Goal: Transaction & Acquisition: Purchase product/service

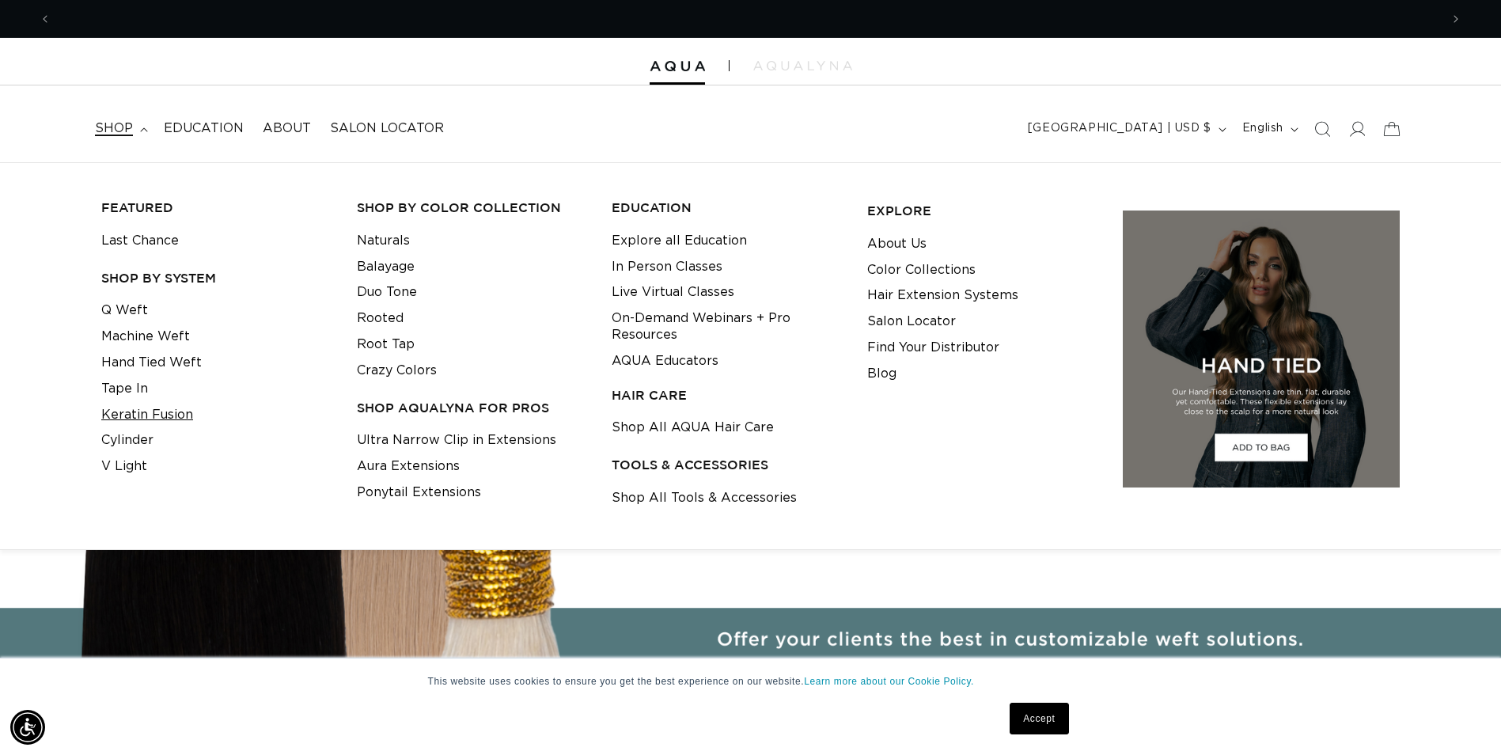
scroll to position [0, 2777]
click at [153, 365] on link "Hand Tied Weft" at bounding box center [151, 363] width 100 height 26
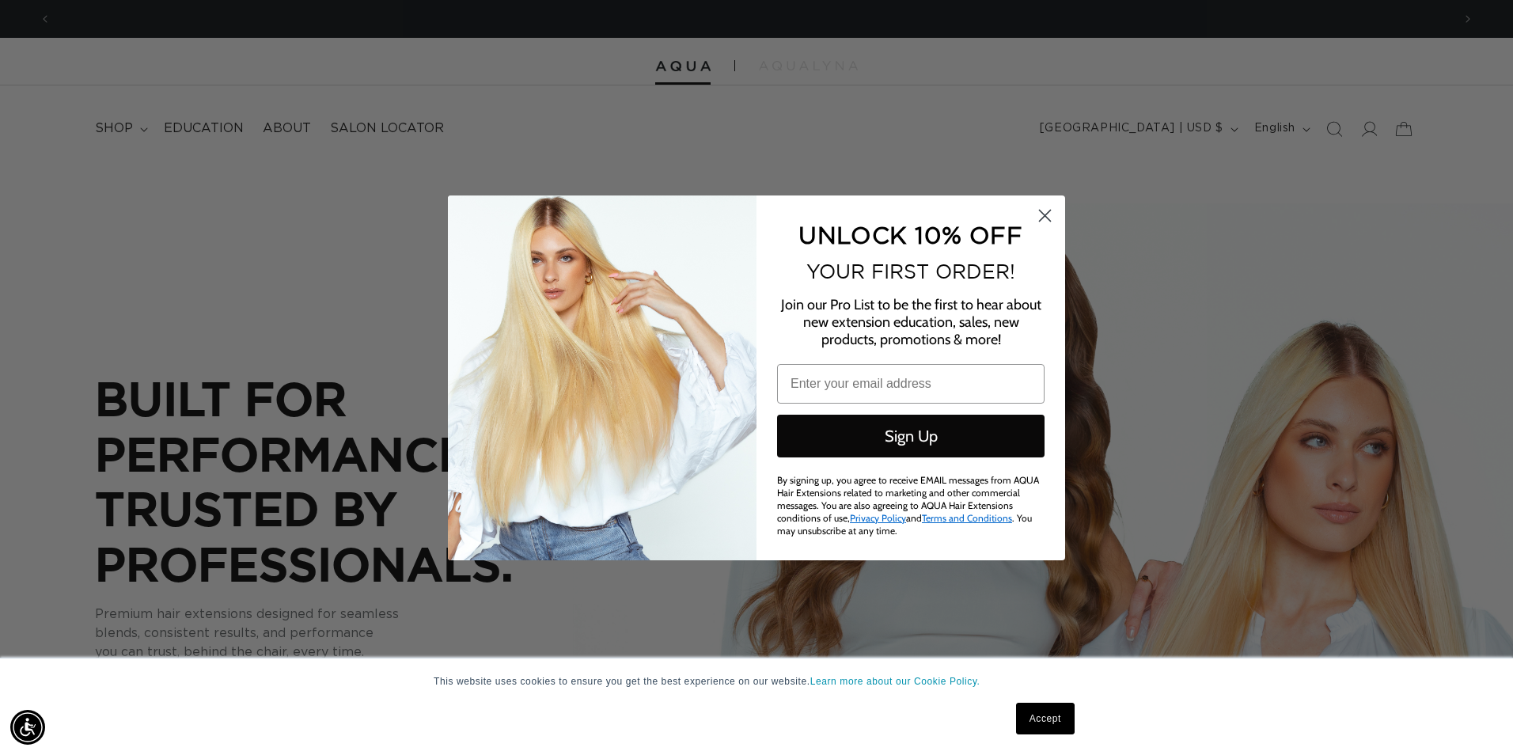
scroll to position [0, 1400]
click at [1039, 215] on circle "Close dialog" at bounding box center [1045, 215] width 26 height 26
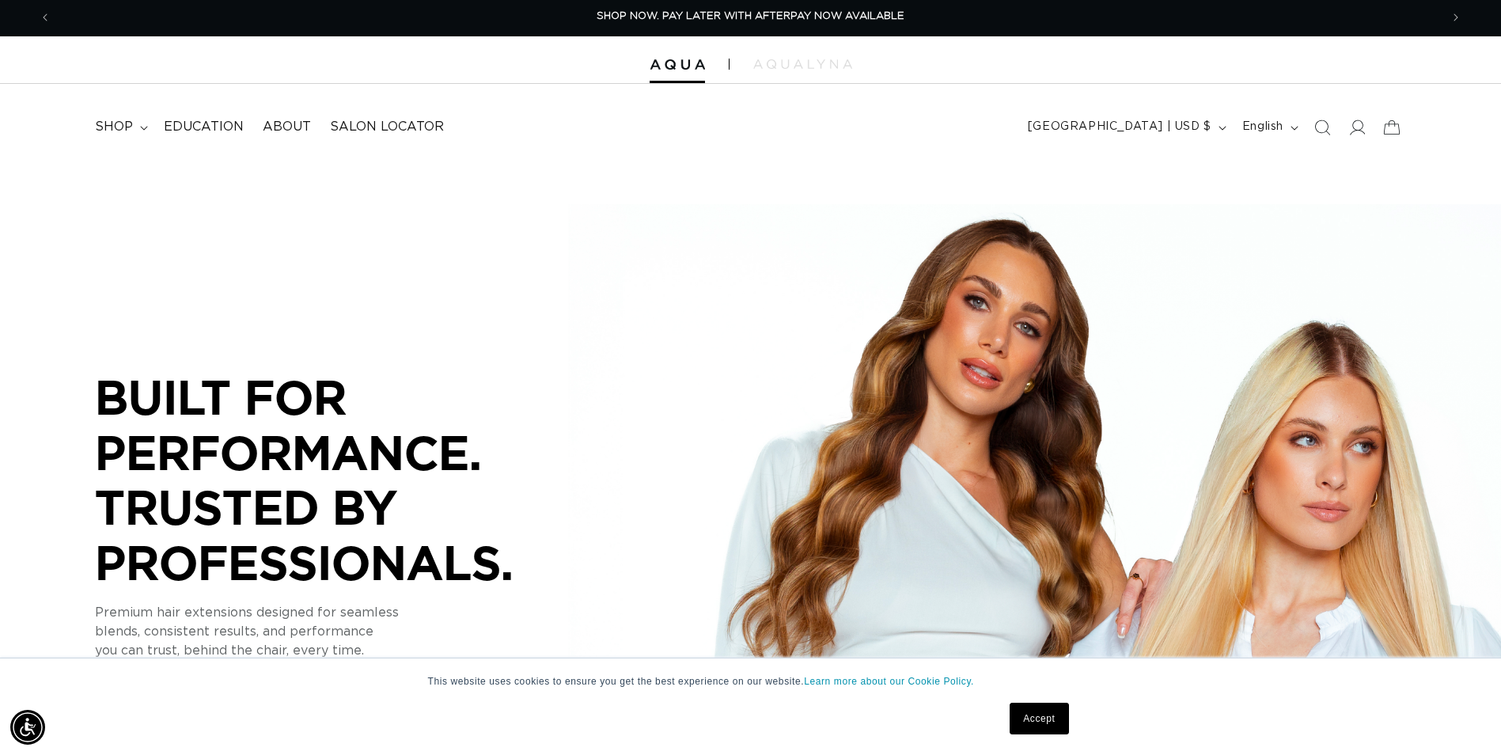
scroll to position [97, 0]
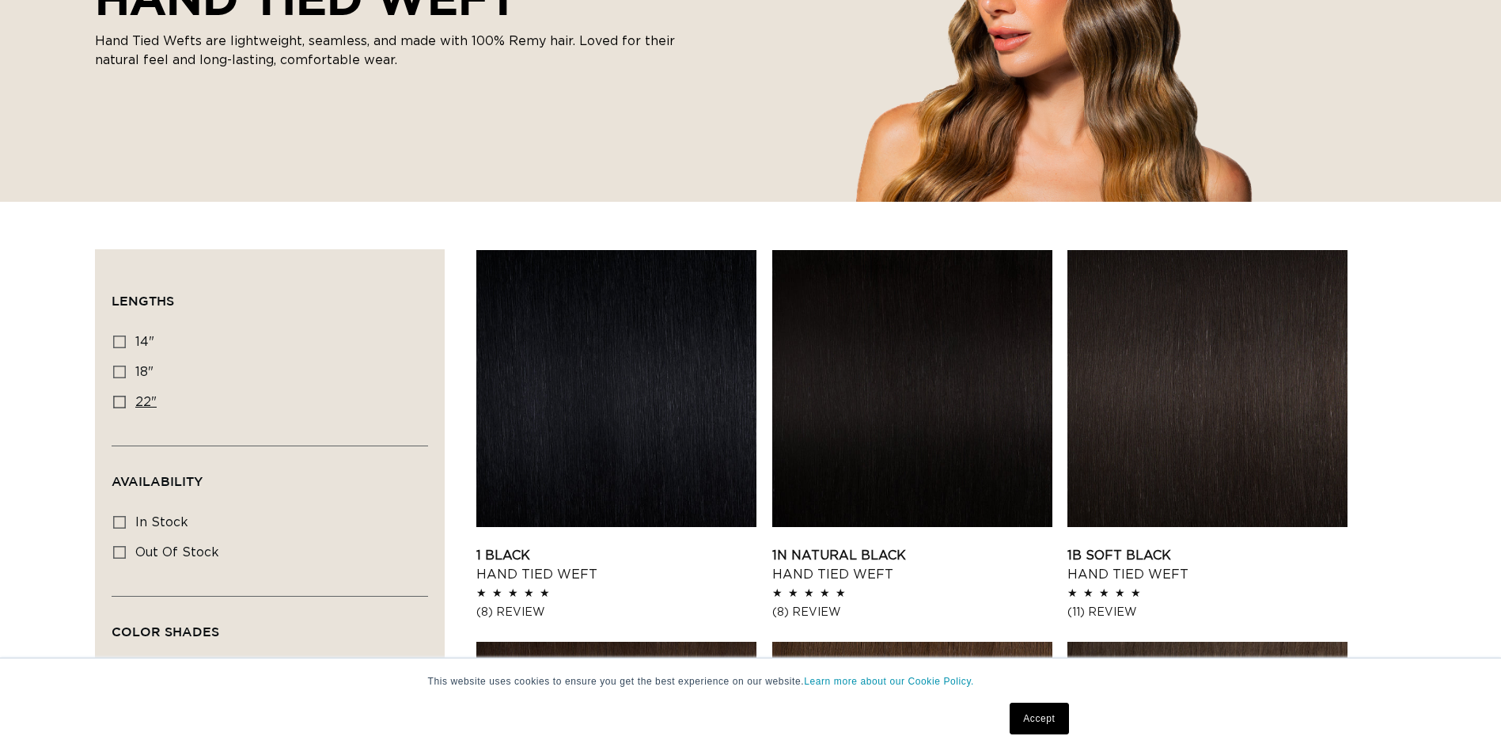
click at [127, 401] on label "22" 22" (30 products)" at bounding box center [265, 403] width 304 height 30
click at [126, 401] on input "22" 22" (30 products)" at bounding box center [119, 402] width 13 height 13
checkbox input "true"
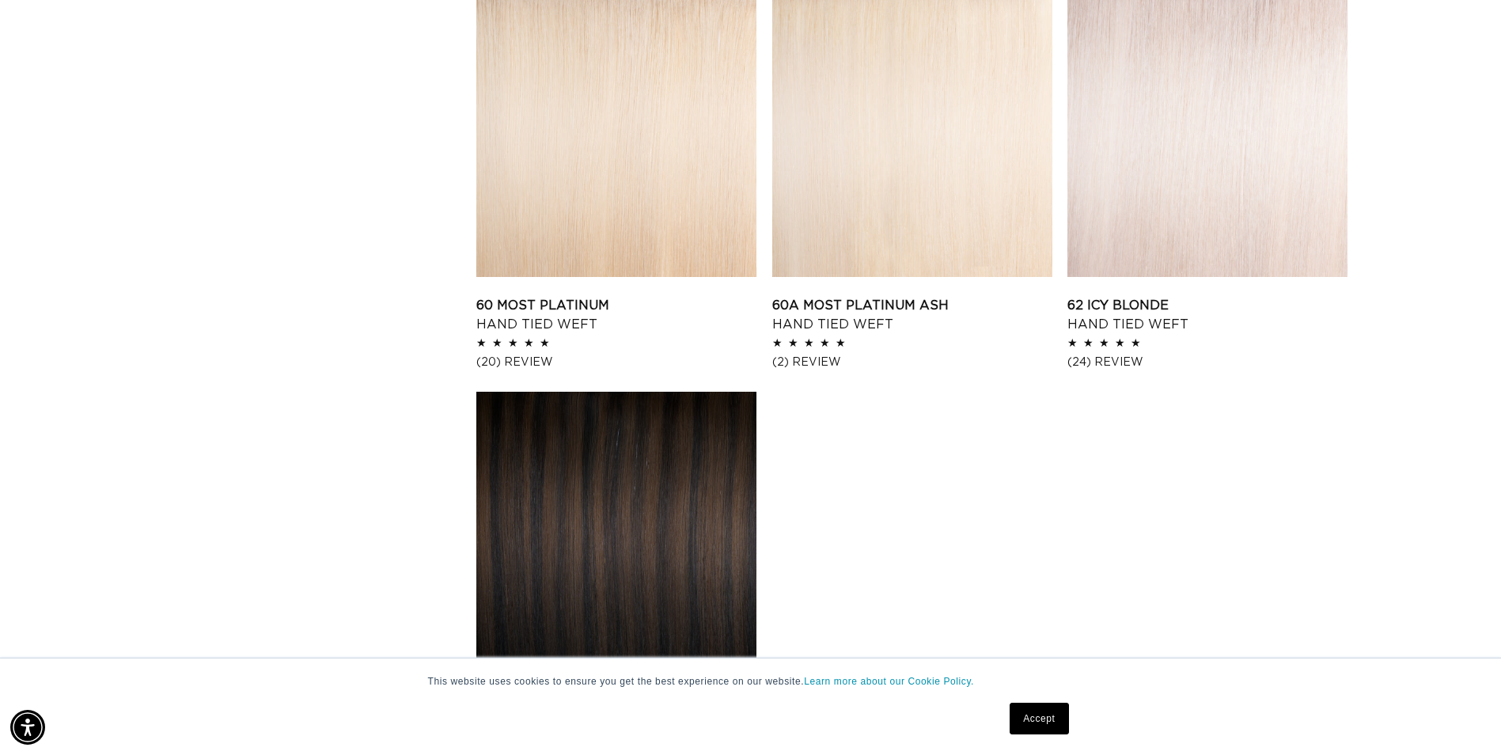
scroll to position [2373, 0]
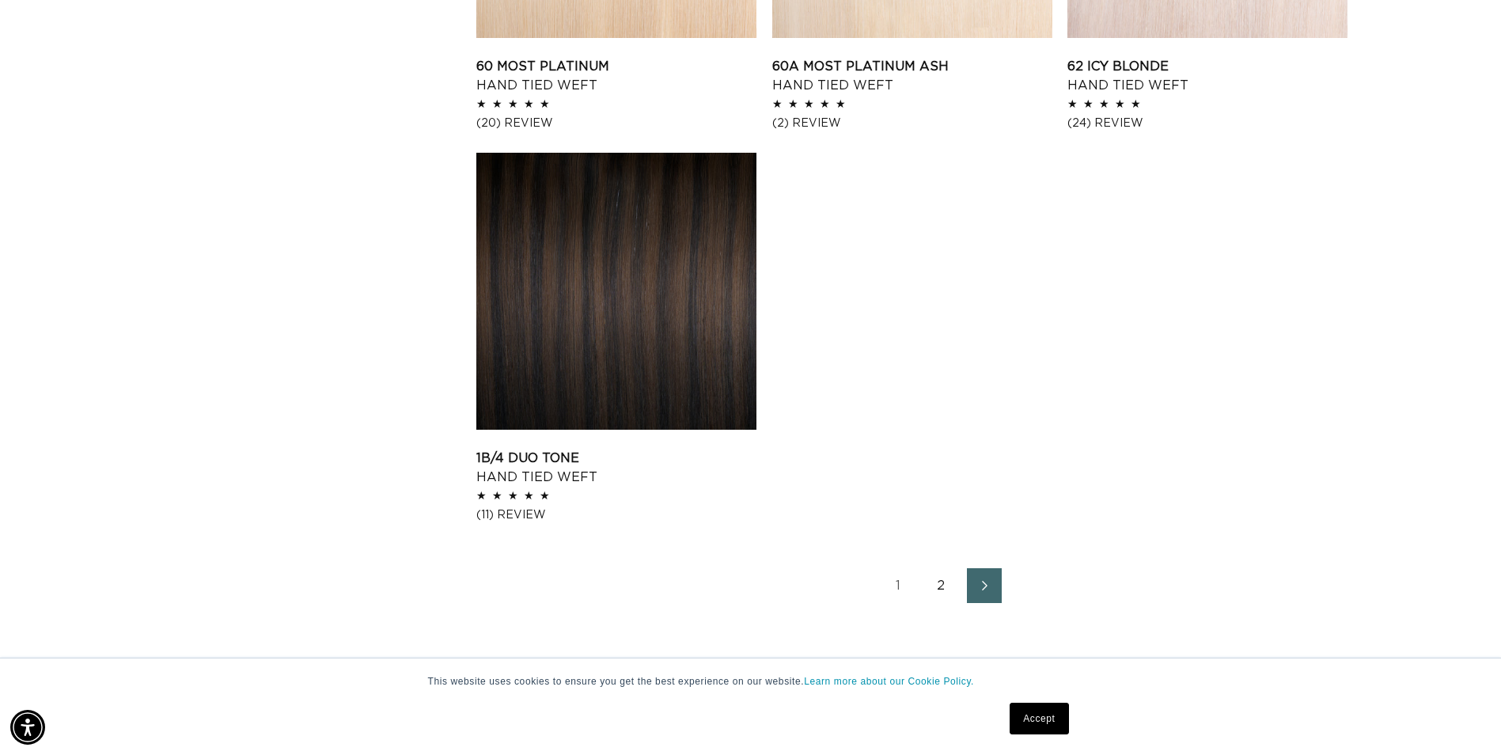
click at [935, 590] on link "2" at bounding box center [941, 585] width 35 height 35
